Goal: Task Accomplishment & Management: Complete application form

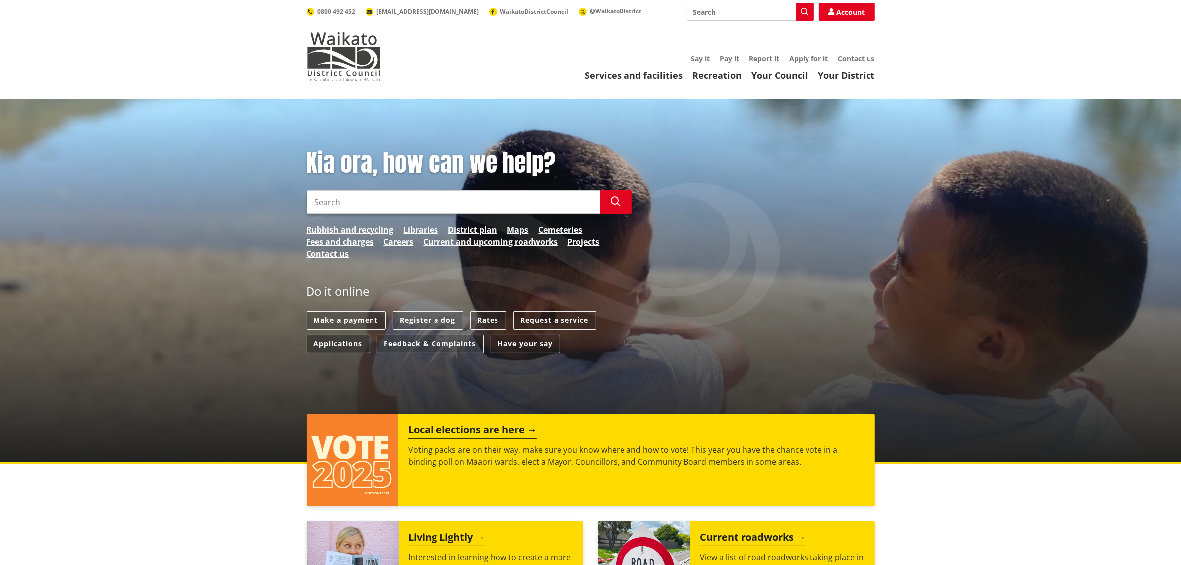
click at [337, 342] on link "Applications" at bounding box center [339, 343] width 64 height 18
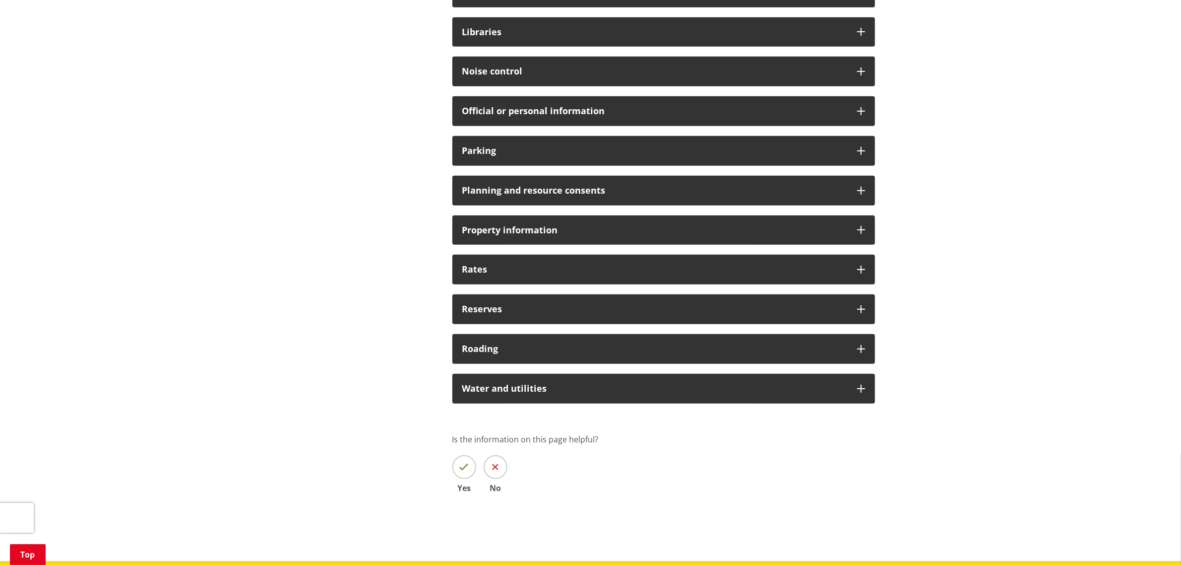
scroll to position [682, 0]
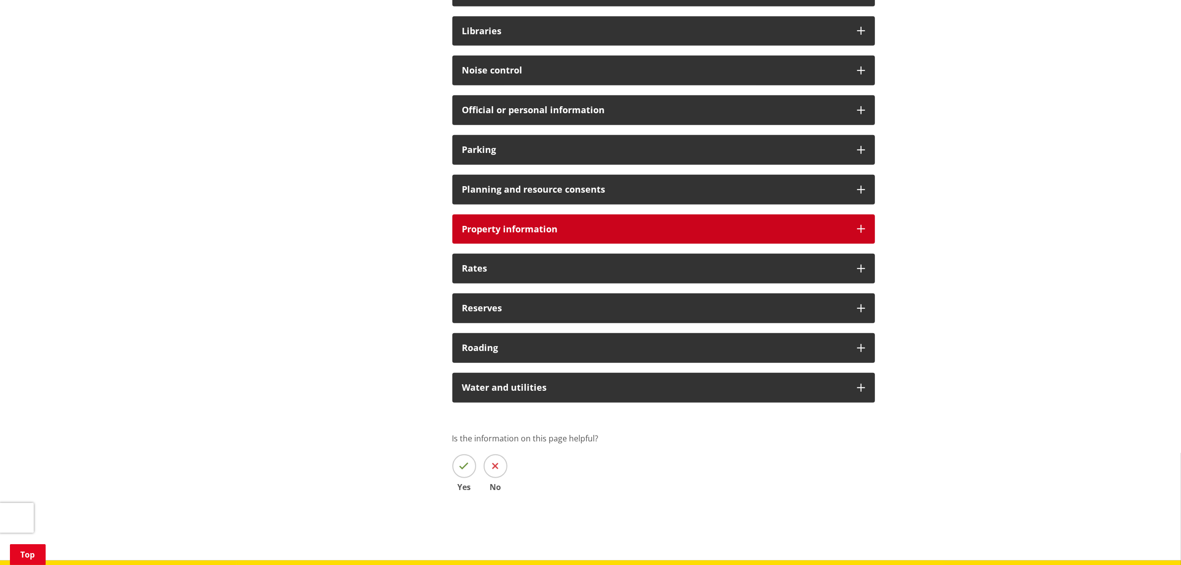
click at [852, 227] on div "Property information" at bounding box center [663, 229] width 423 height 30
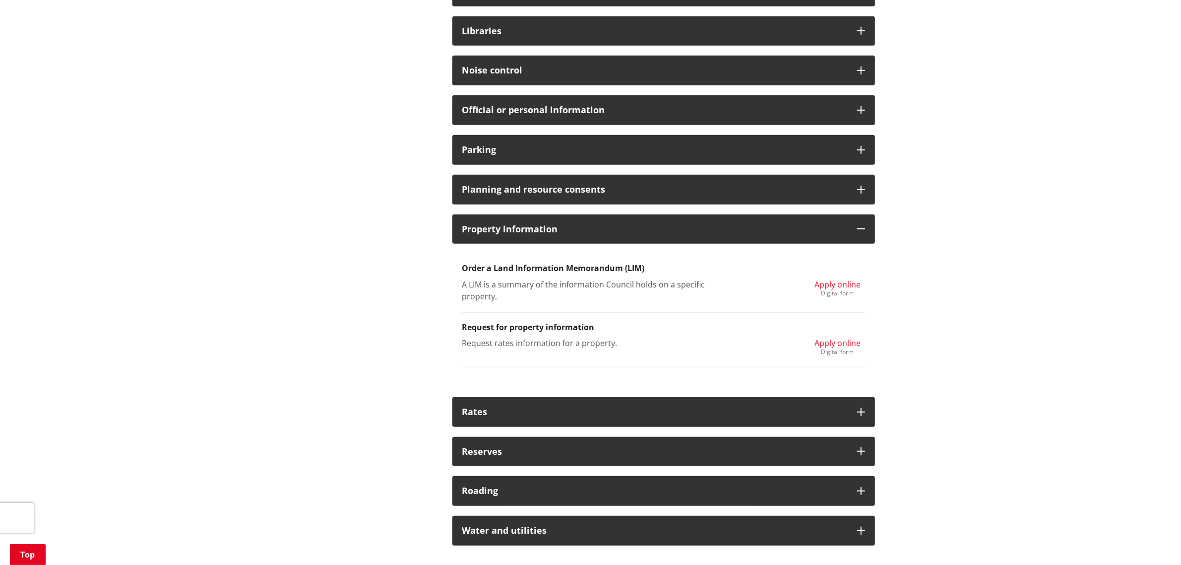
click at [834, 283] on span "Apply online" at bounding box center [838, 284] width 46 height 11
